Goal: Browse casually

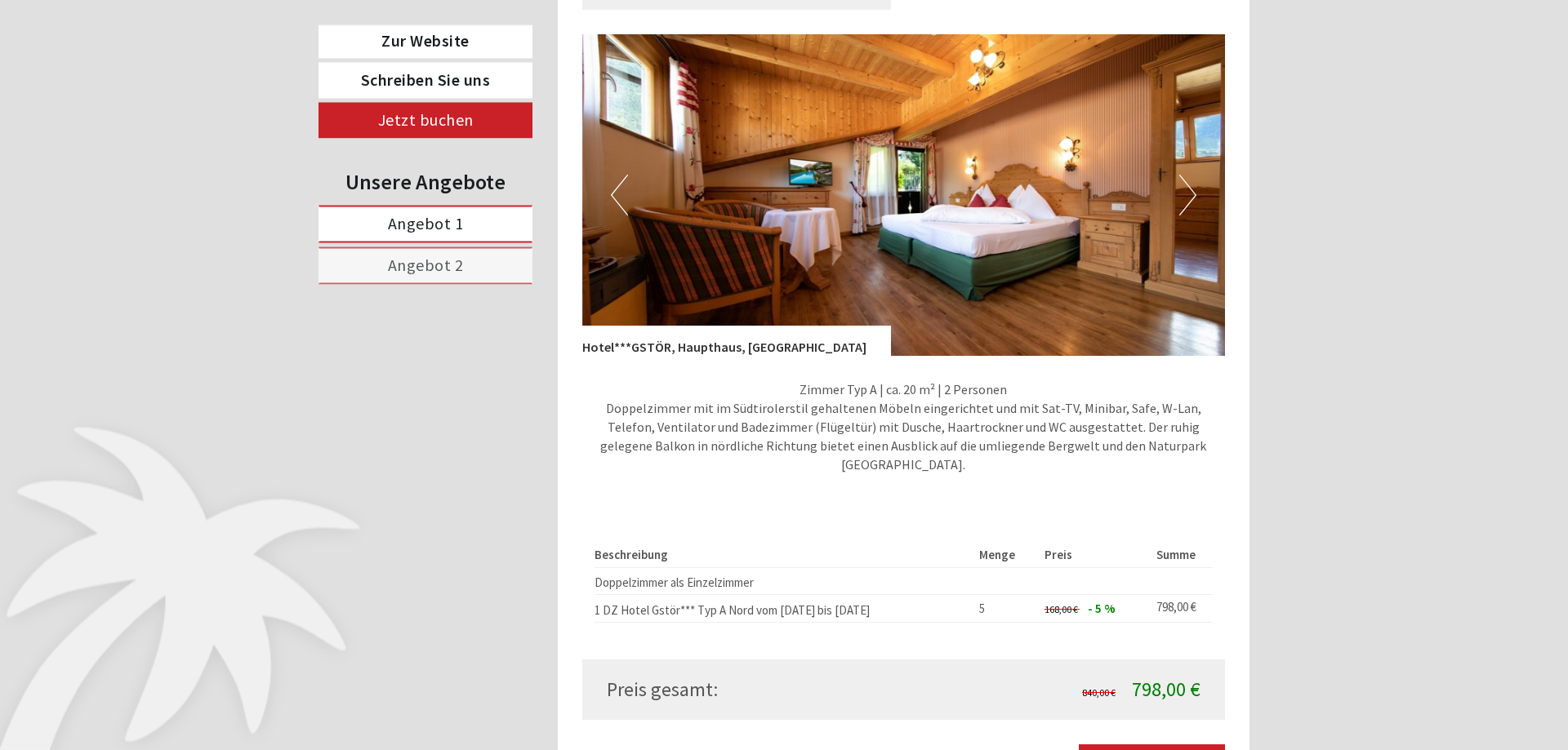
scroll to position [1166, 0]
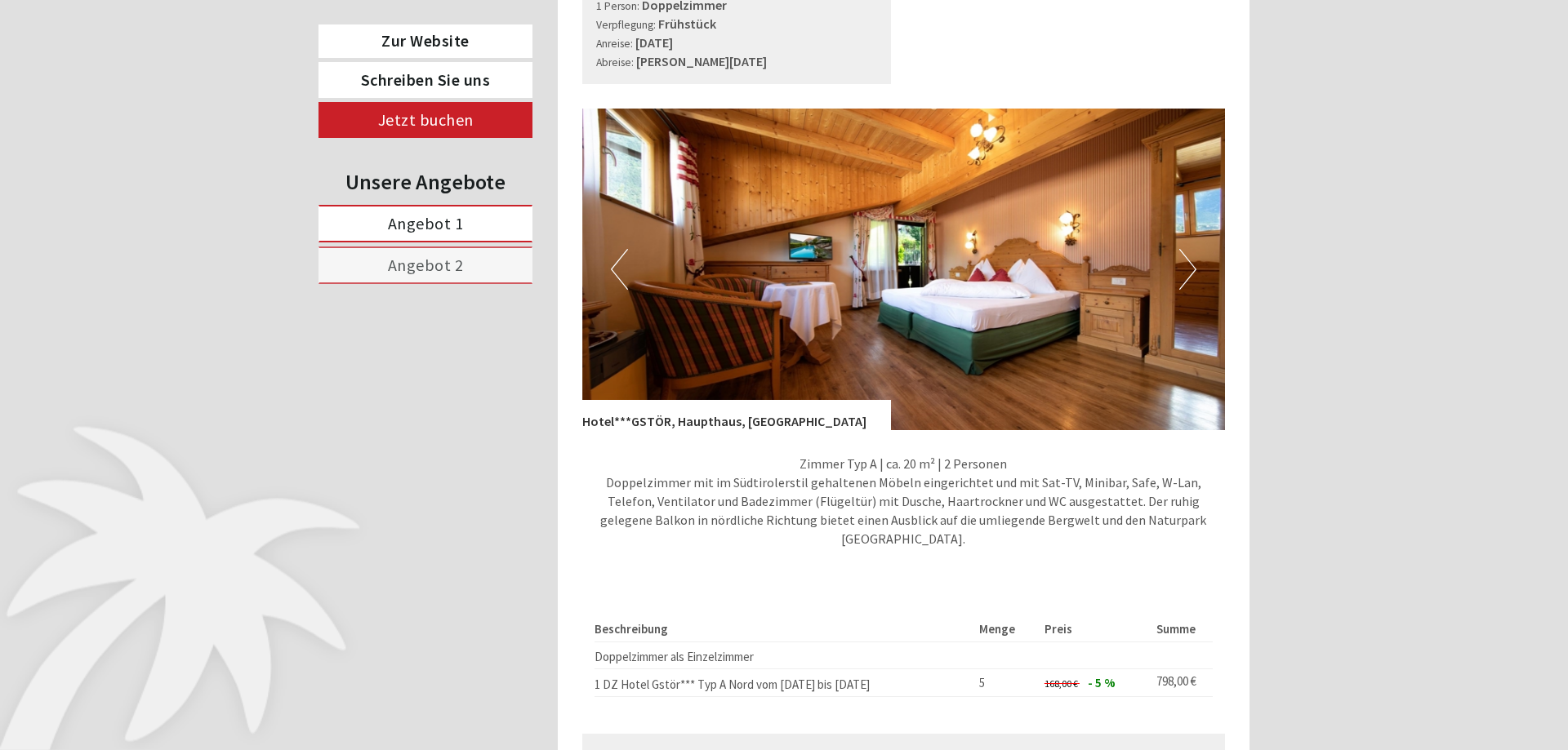
click at [1187, 257] on button "Next" at bounding box center [1188, 269] width 17 height 41
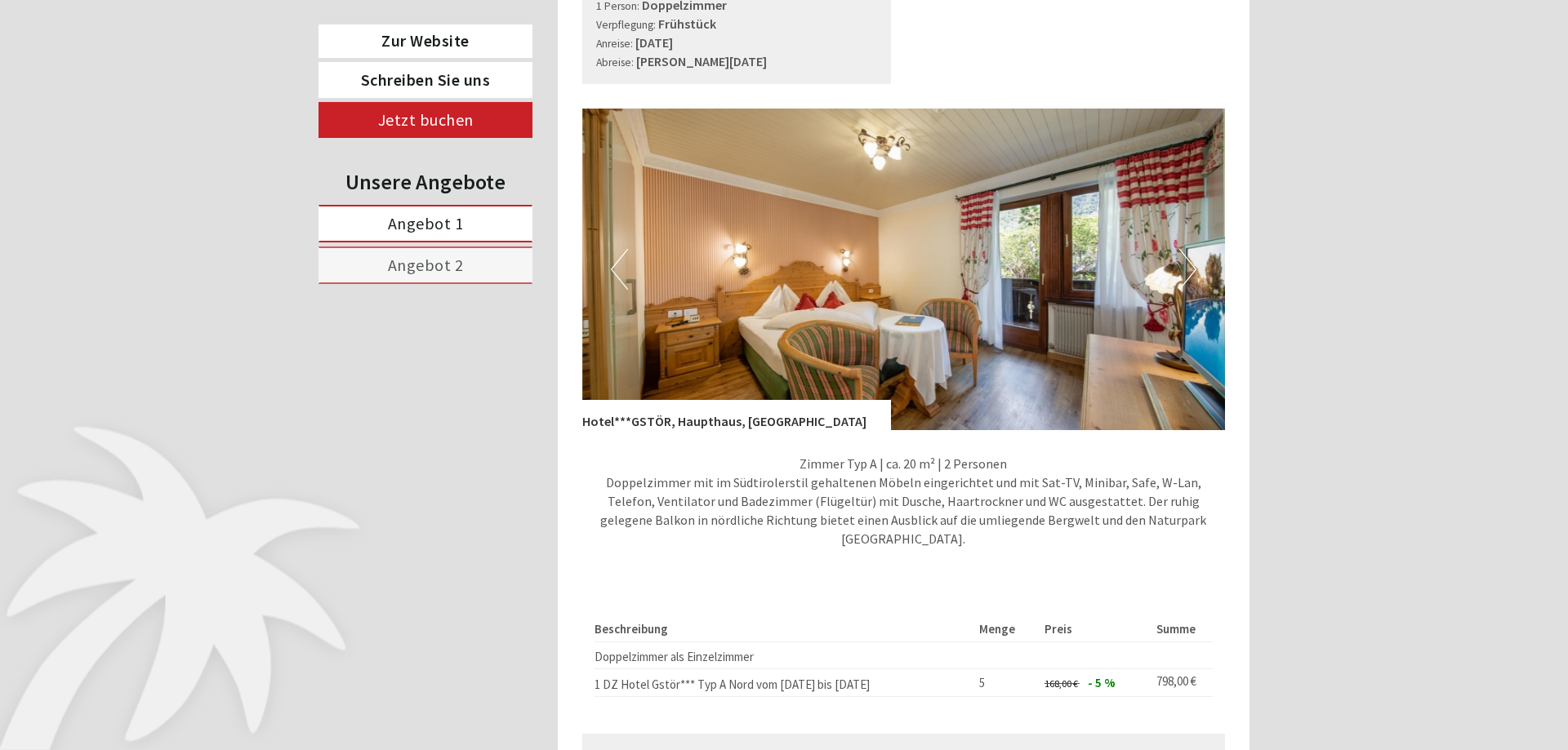
click at [1188, 257] on button "Next" at bounding box center [1188, 269] width 17 height 41
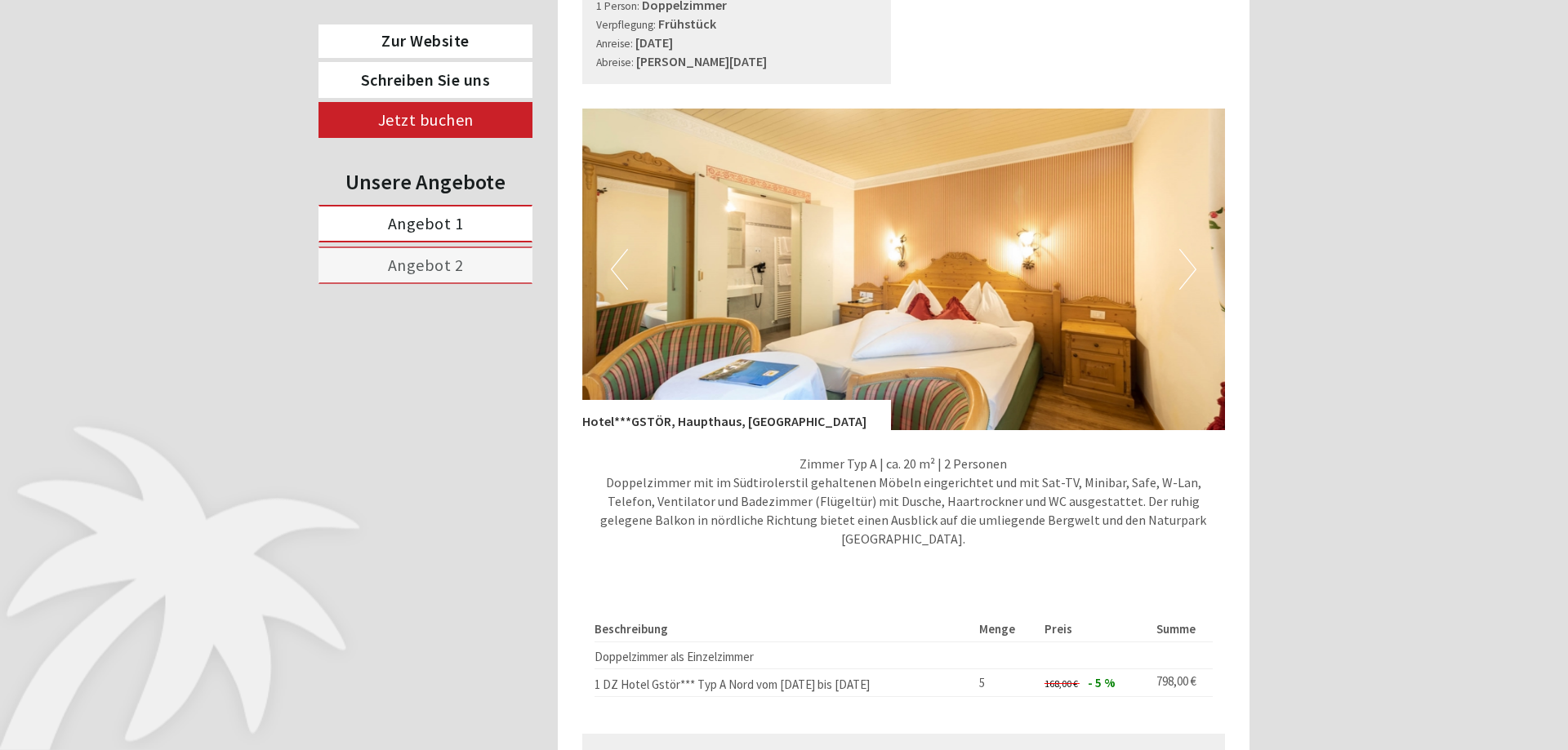
click at [1188, 257] on button "Next" at bounding box center [1188, 269] width 17 height 41
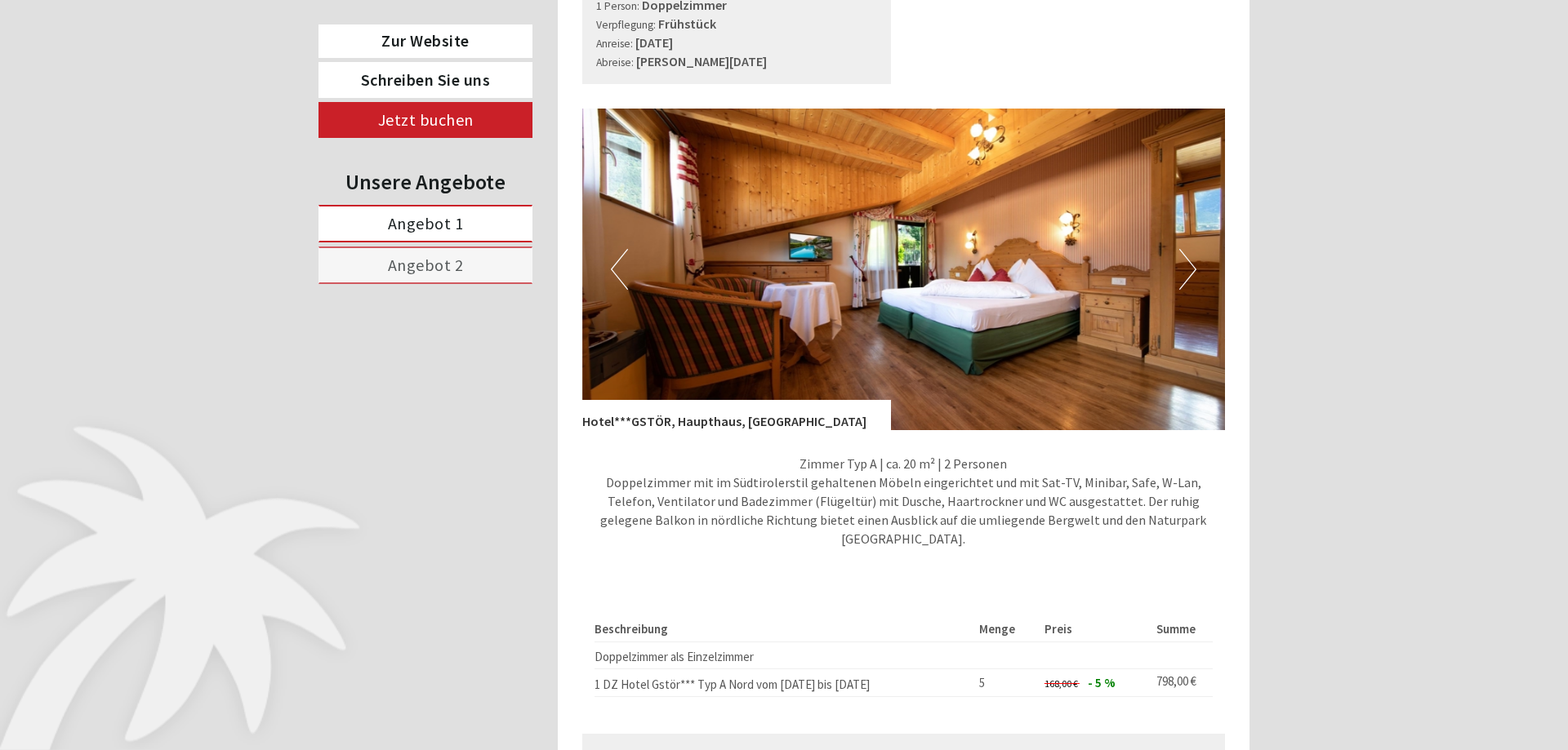
click at [1188, 257] on button "Next" at bounding box center [1188, 269] width 17 height 41
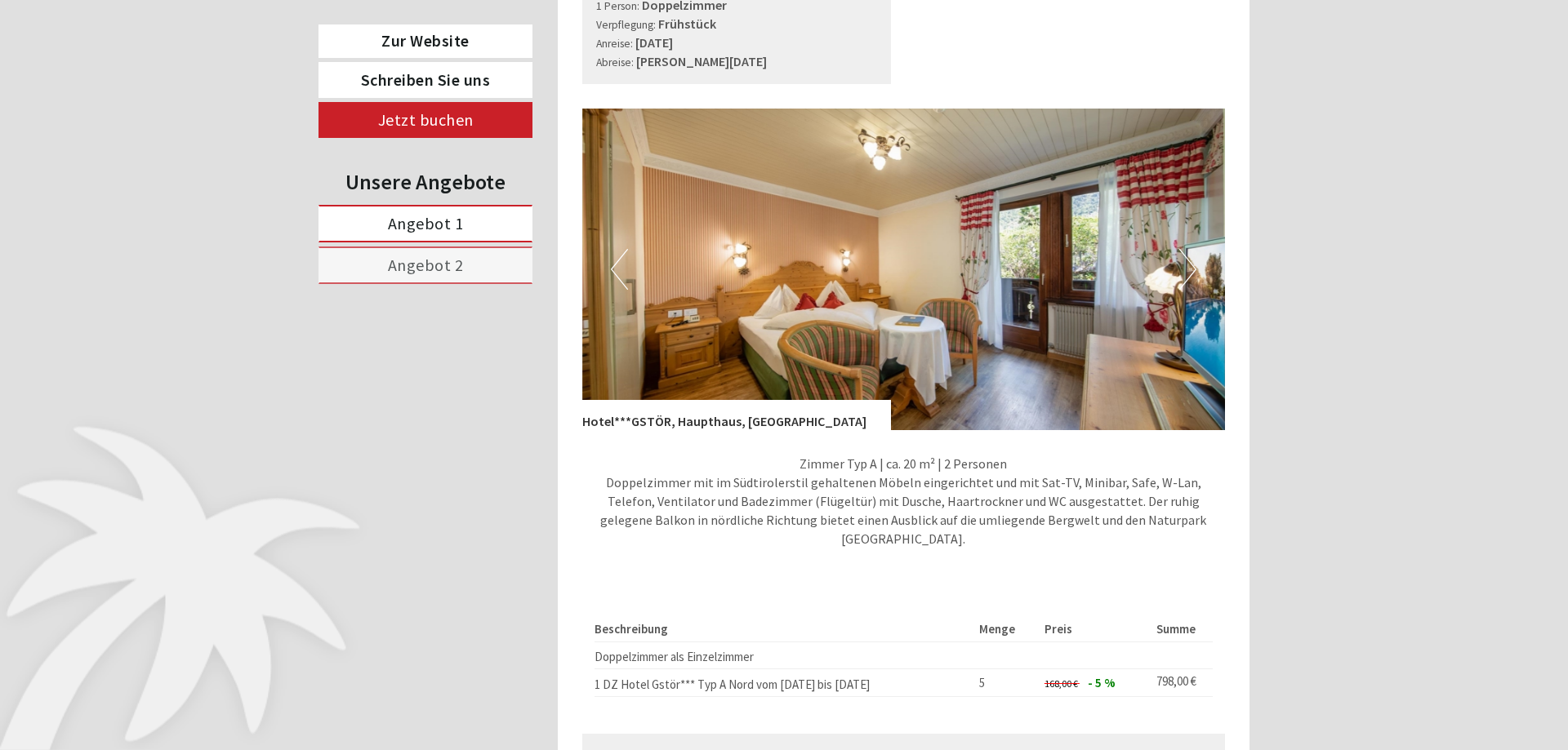
click at [1188, 257] on button "Next" at bounding box center [1188, 269] width 17 height 41
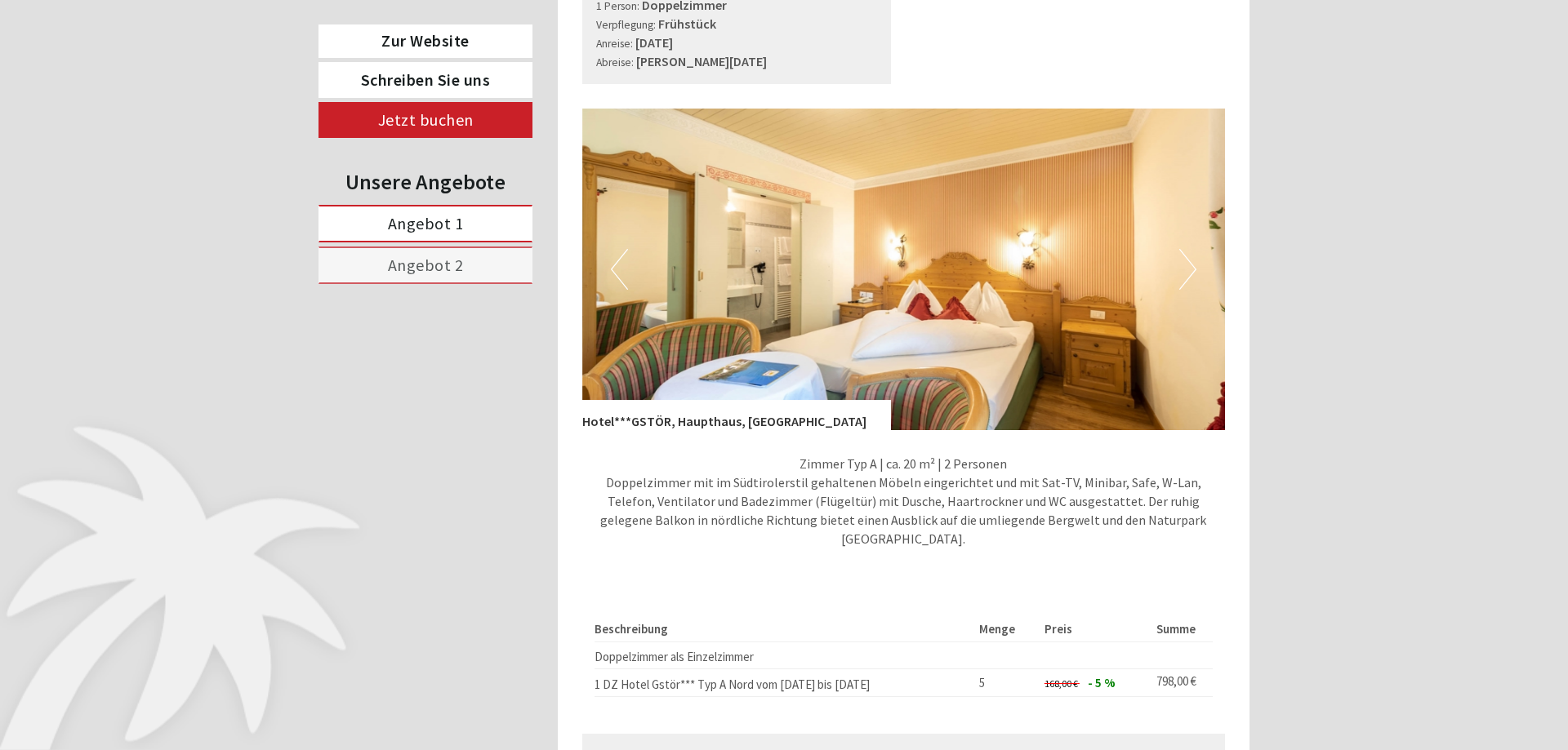
click at [1188, 257] on button "Next" at bounding box center [1188, 269] width 17 height 41
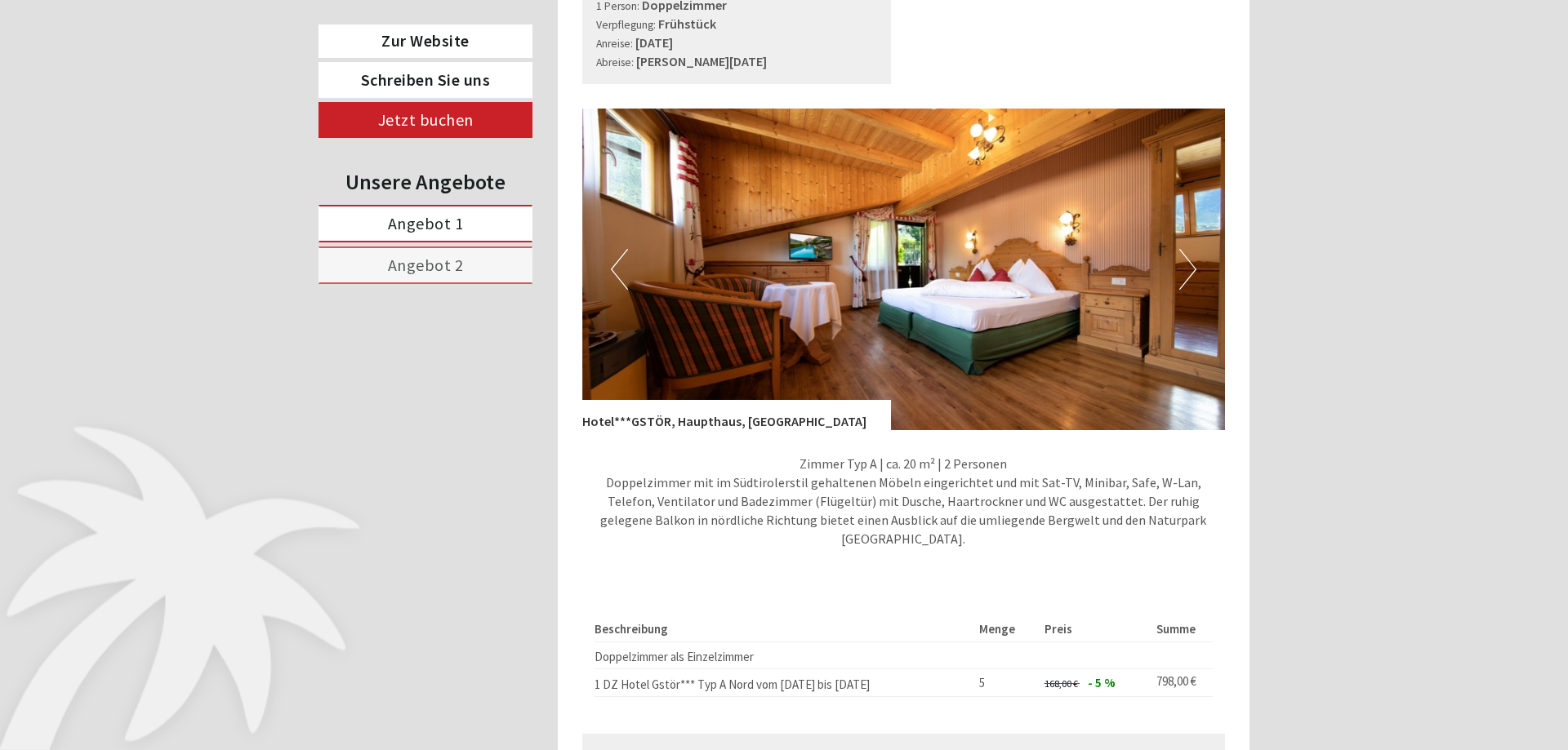
click at [1188, 257] on button "Next" at bounding box center [1188, 269] width 17 height 41
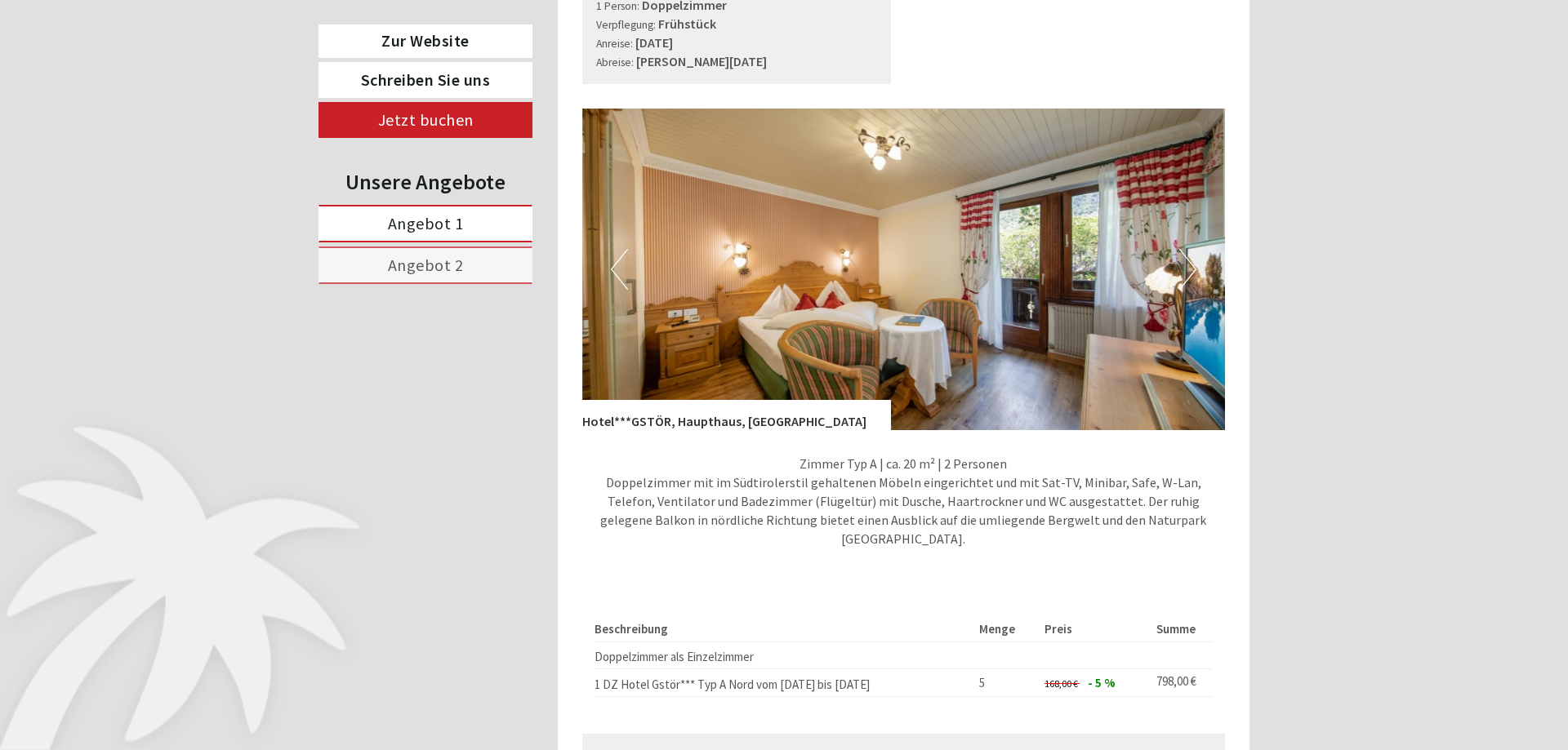
click at [1188, 257] on button "Next" at bounding box center [1188, 269] width 17 height 41
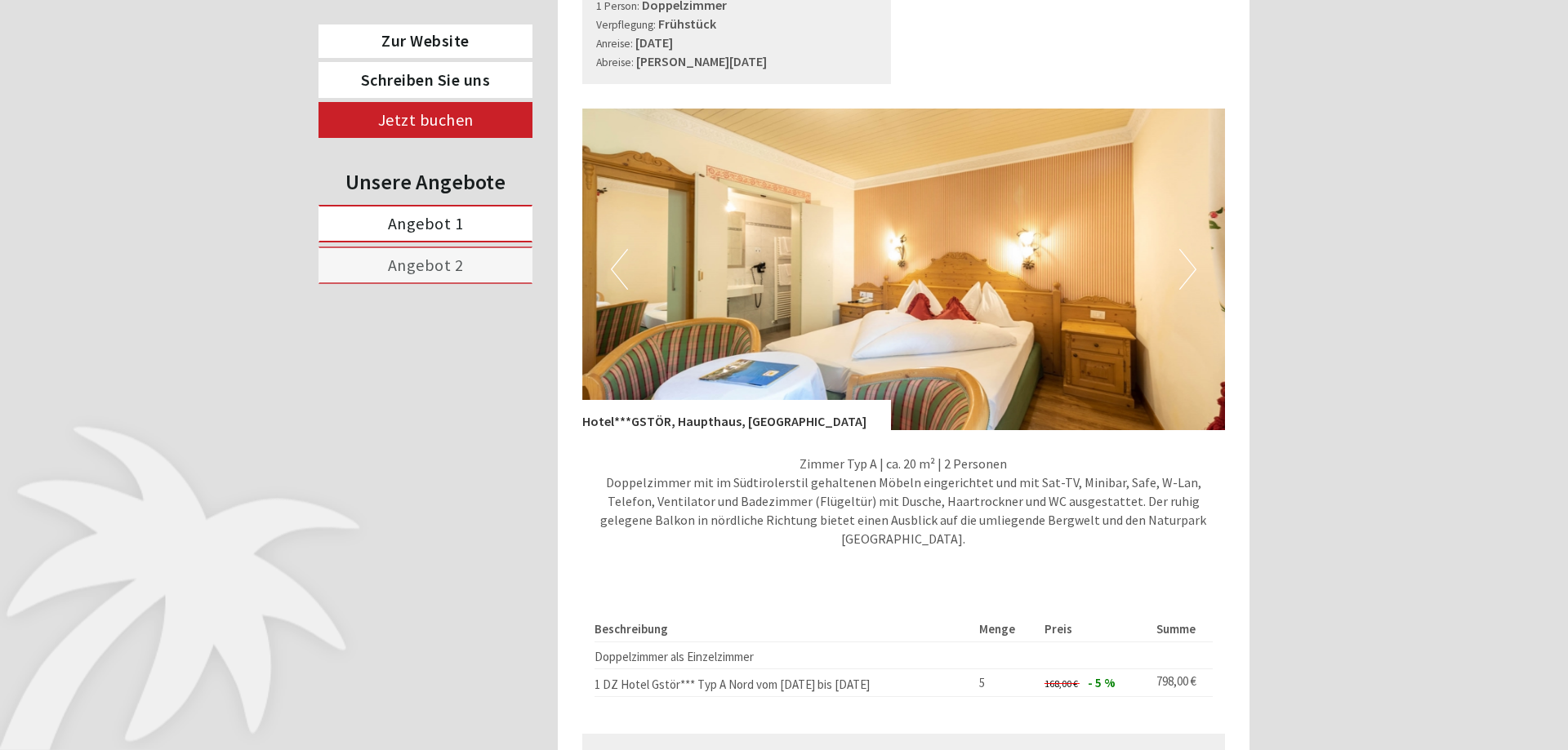
click at [1188, 257] on button "Next" at bounding box center [1188, 269] width 17 height 41
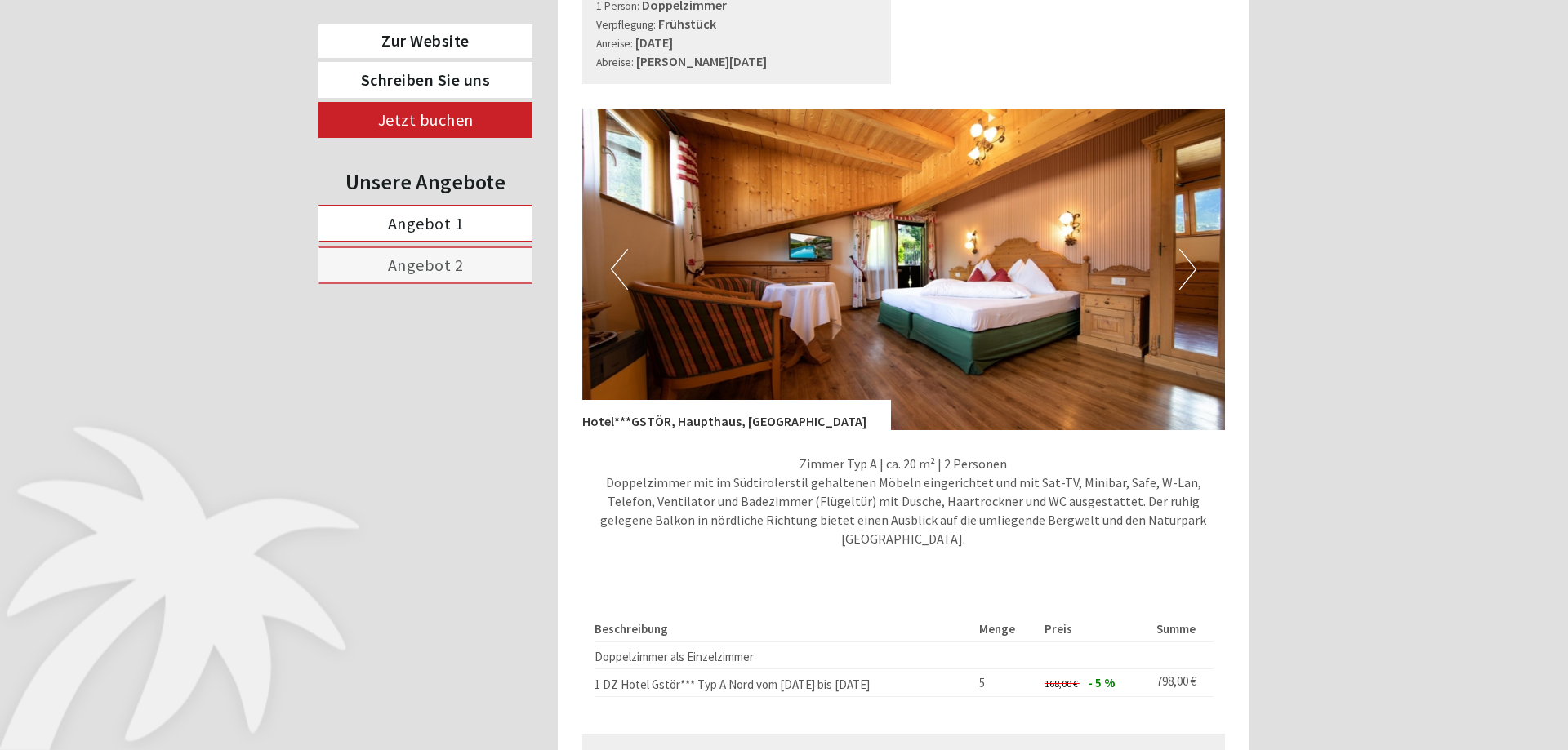
click at [1188, 257] on button "Next" at bounding box center [1188, 269] width 17 height 41
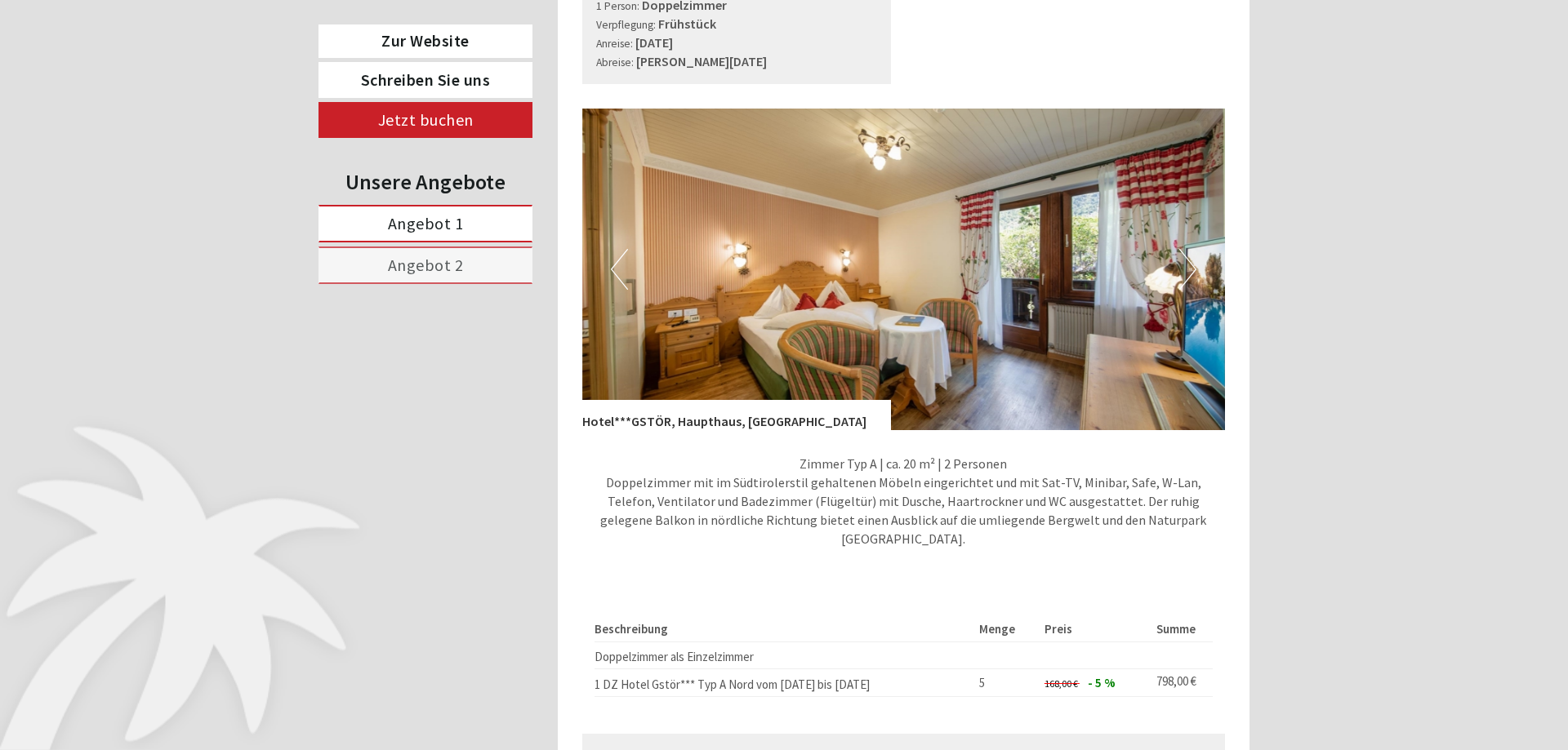
click at [1188, 257] on button "Next" at bounding box center [1188, 269] width 17 height 41
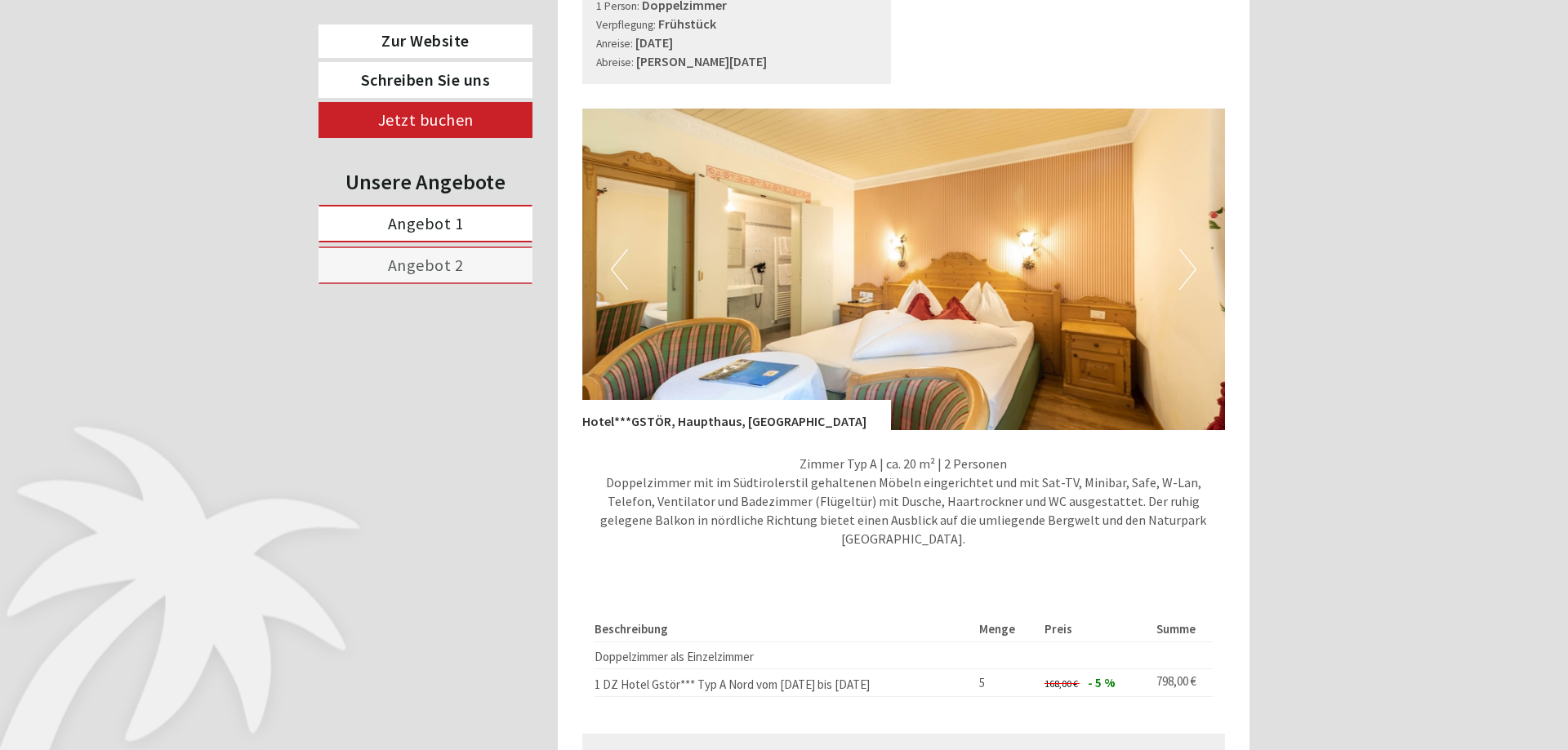
click at [1188, 257] on button "Next" at bounding box center [1188, 269] width 17 height 41
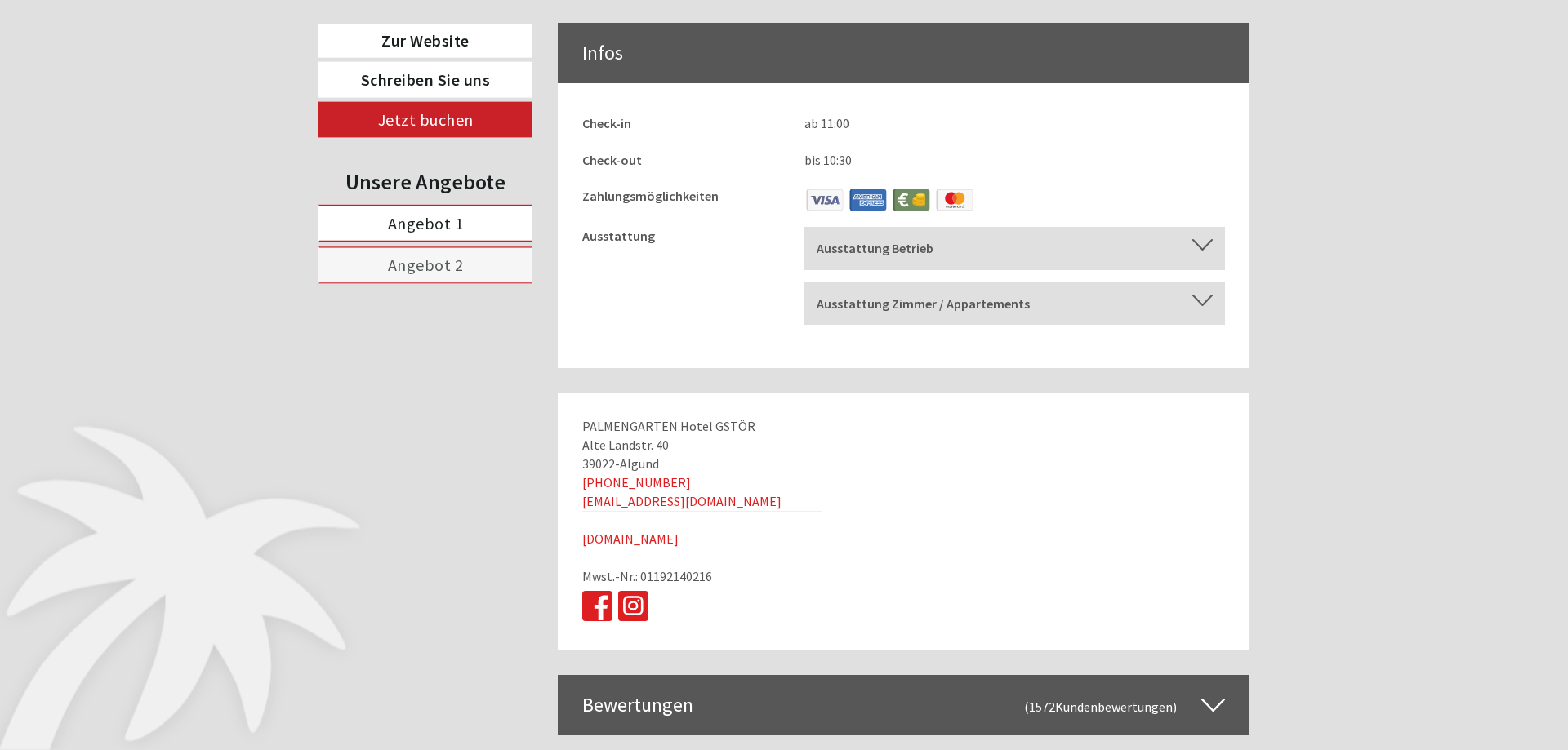
scroll to position [6329, 0]
